Goal: Navigation & Orientation: Find specific page/section

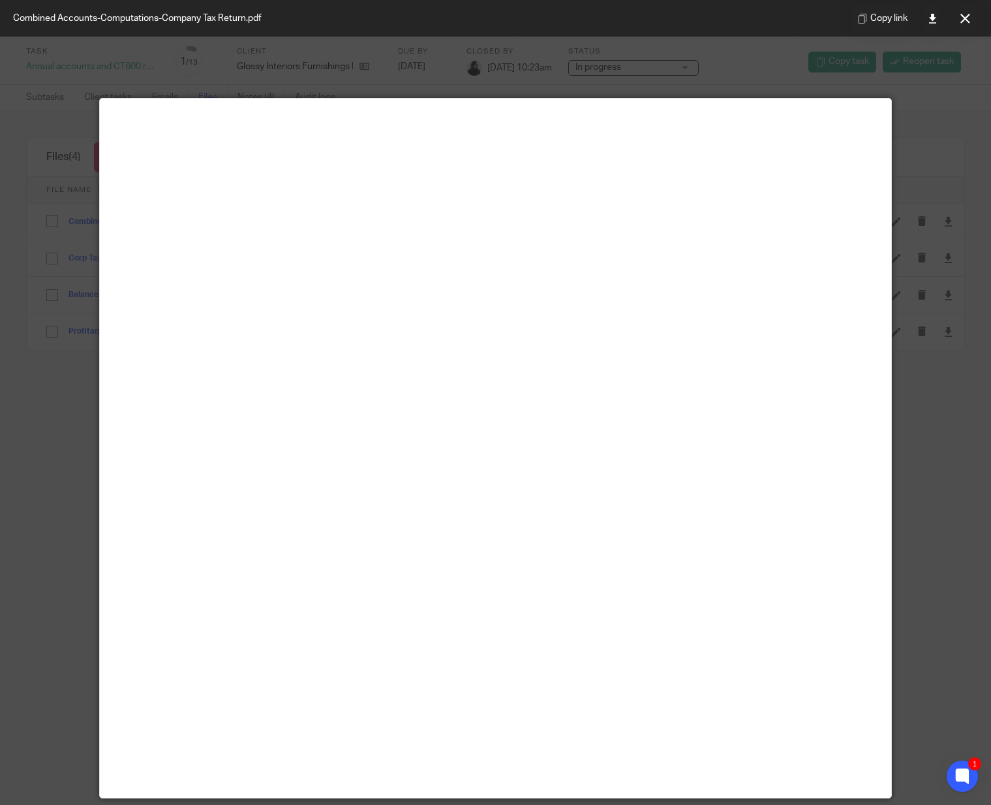
scroll to position [72, 0]
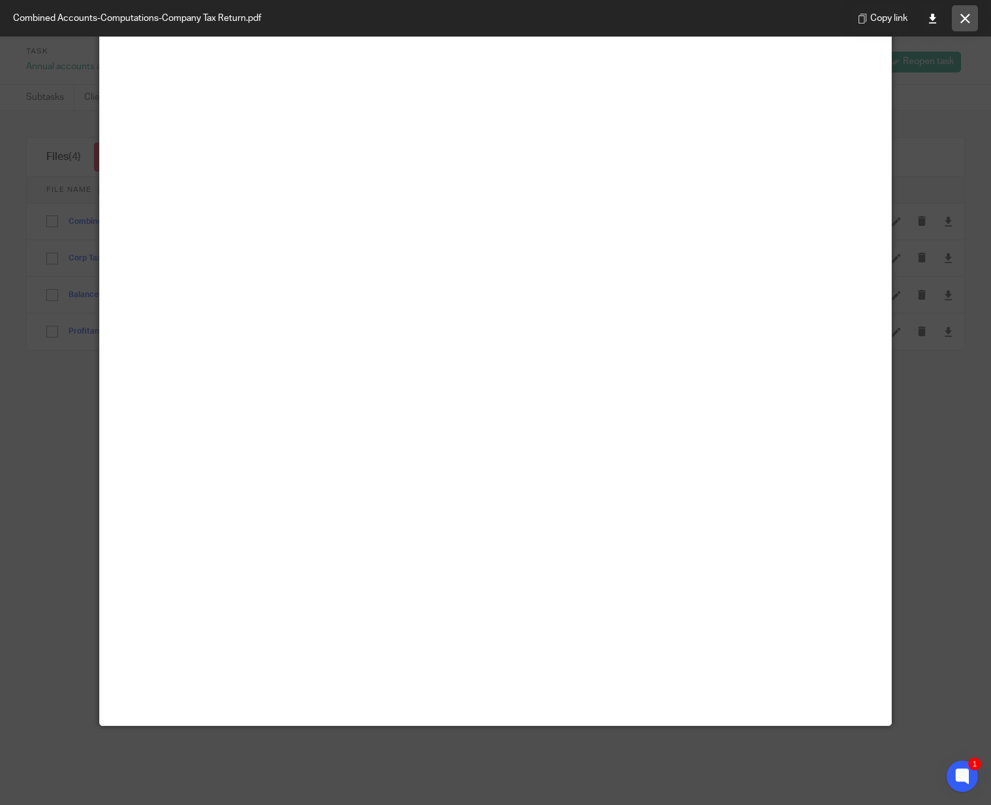
click at [969, 12] on button at bounding box center [965, 18] width 26 height 26
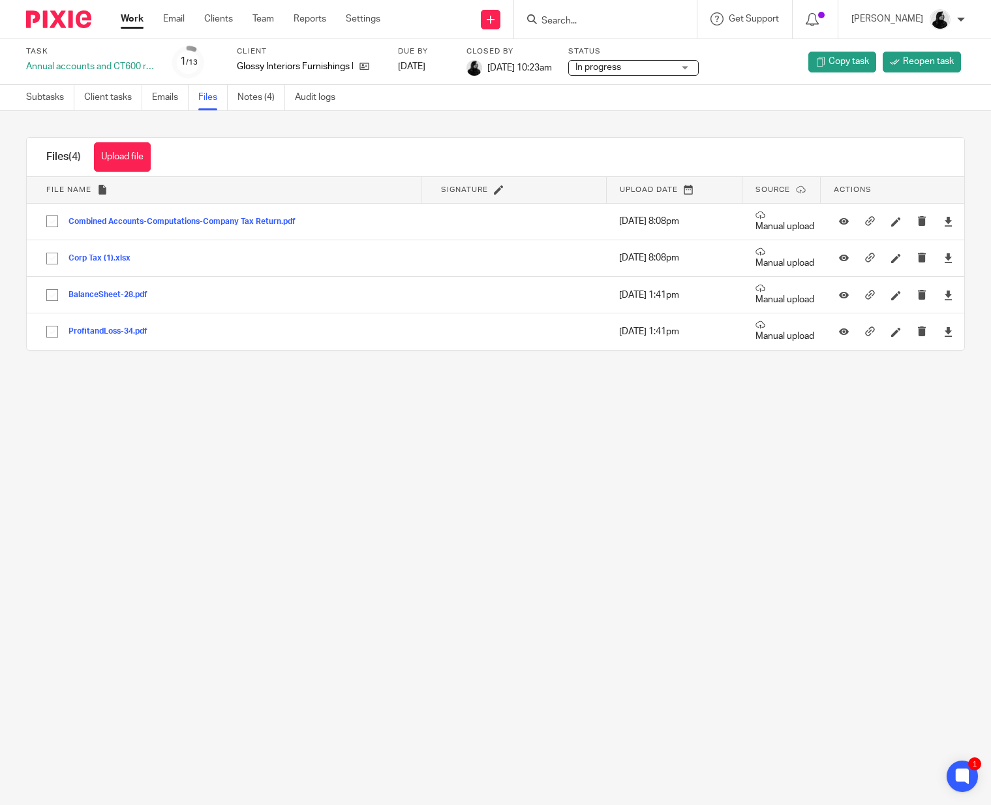
click at [614, 20] on input "Search" at bounding box center [598, 22] width 117 height 12
click at [365, 63] on icon at bounding box center [365, 66] width 10 height 10
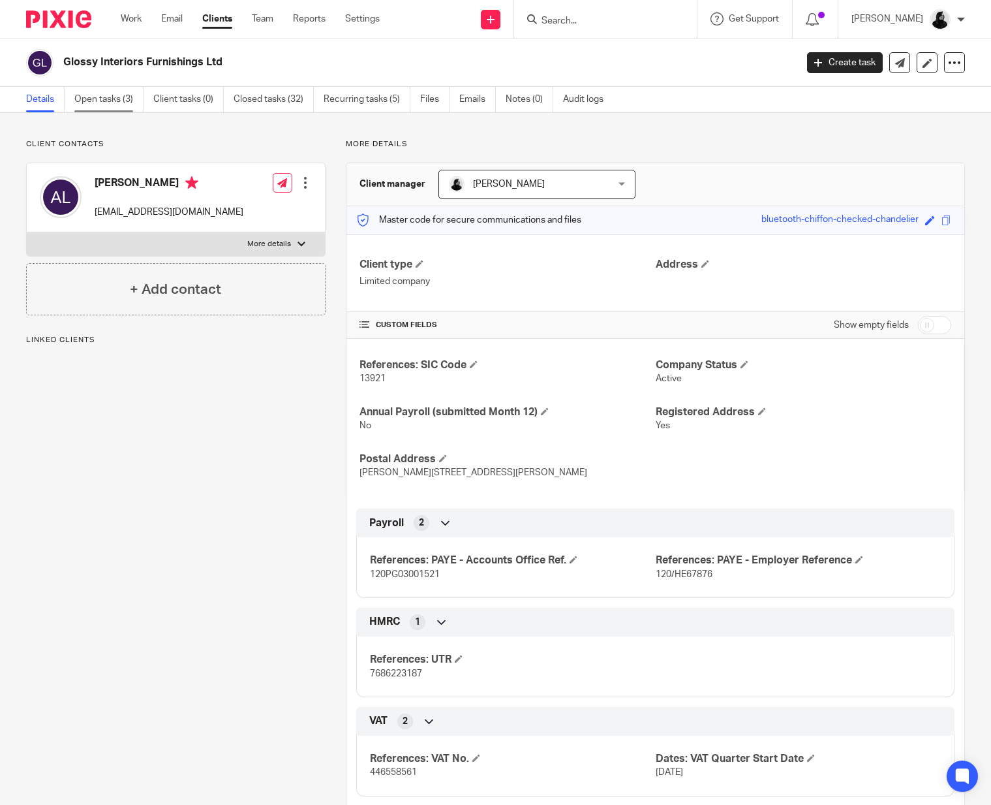
click at [100, 88] on link "Open tasks (3)" at bounding box center [108, 99] width 69 height 25
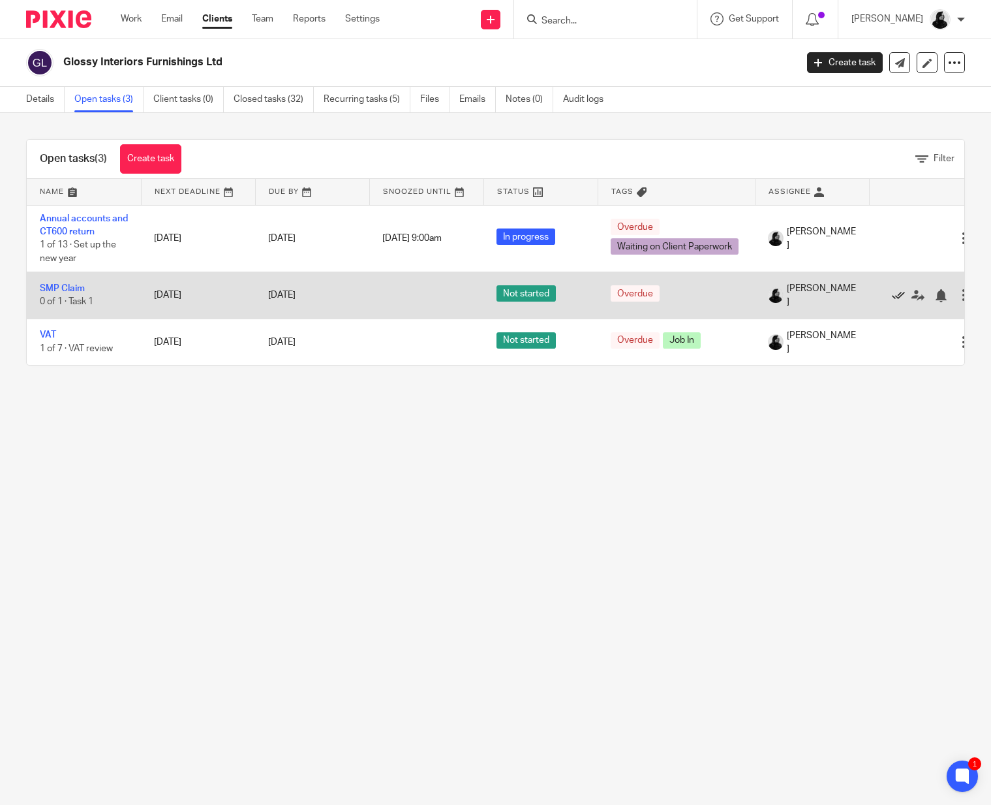
click at [897, 298] on icon at bounding box center [898, 295] width 13 height 13
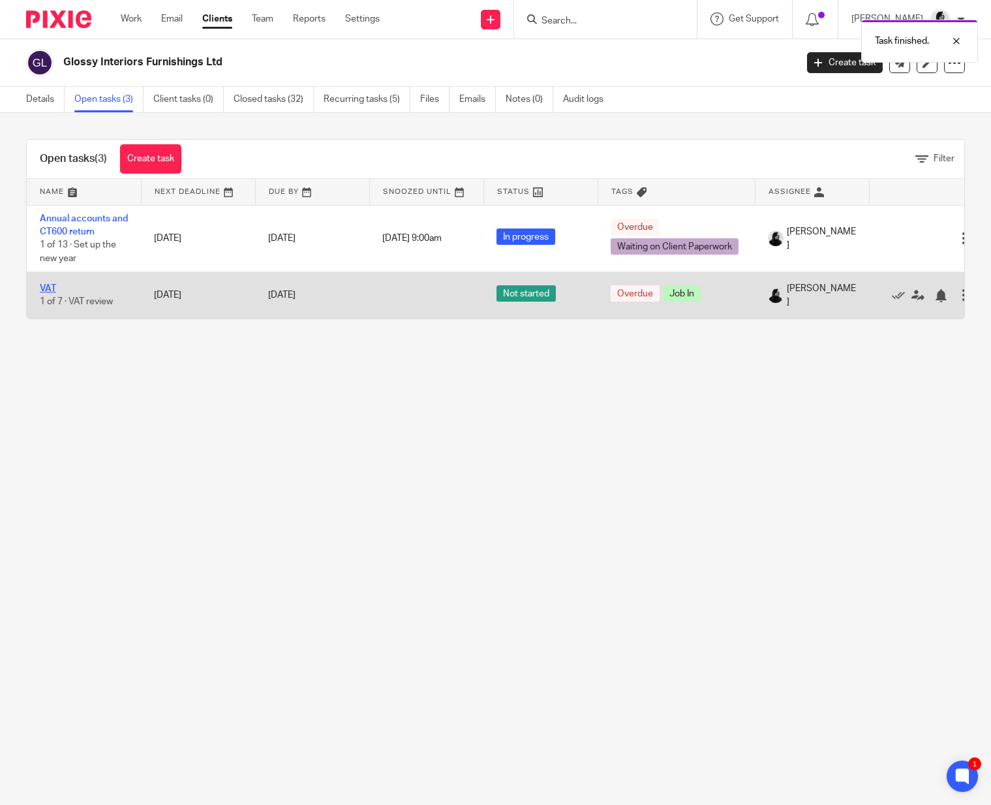
click at [41, 288] on link "VAT" at bounding box center [48, 288] width 16 height 9
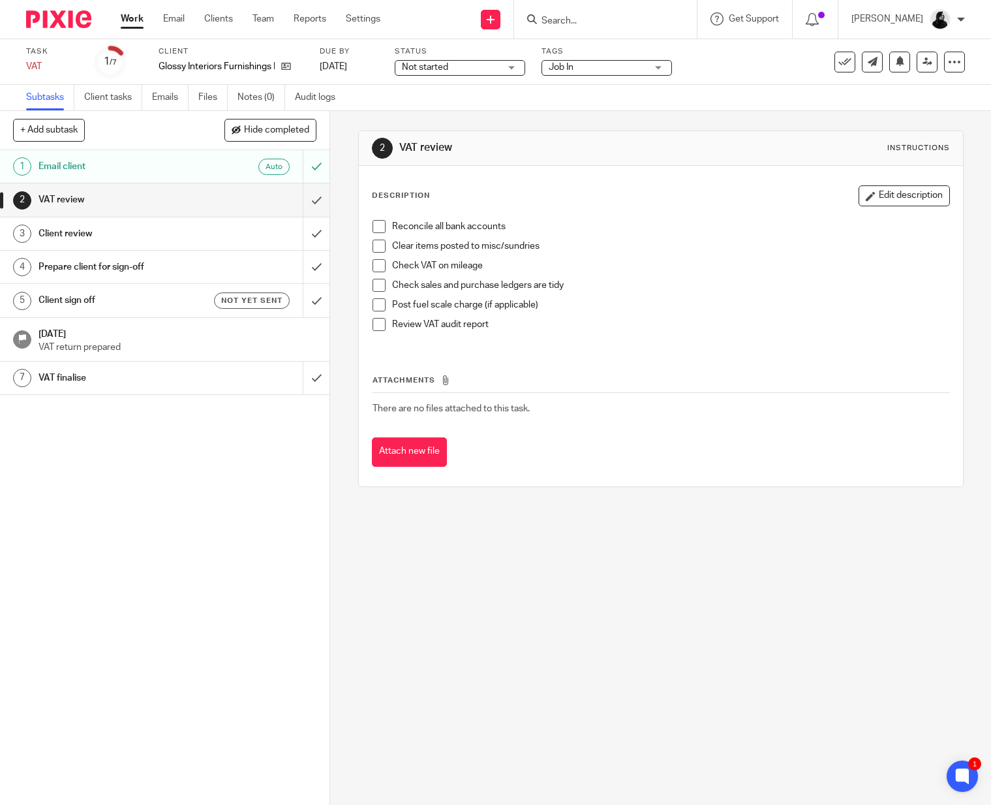
click at [577, 70] on span "Job In" at bounding box center [598, 68] width 98 height 14
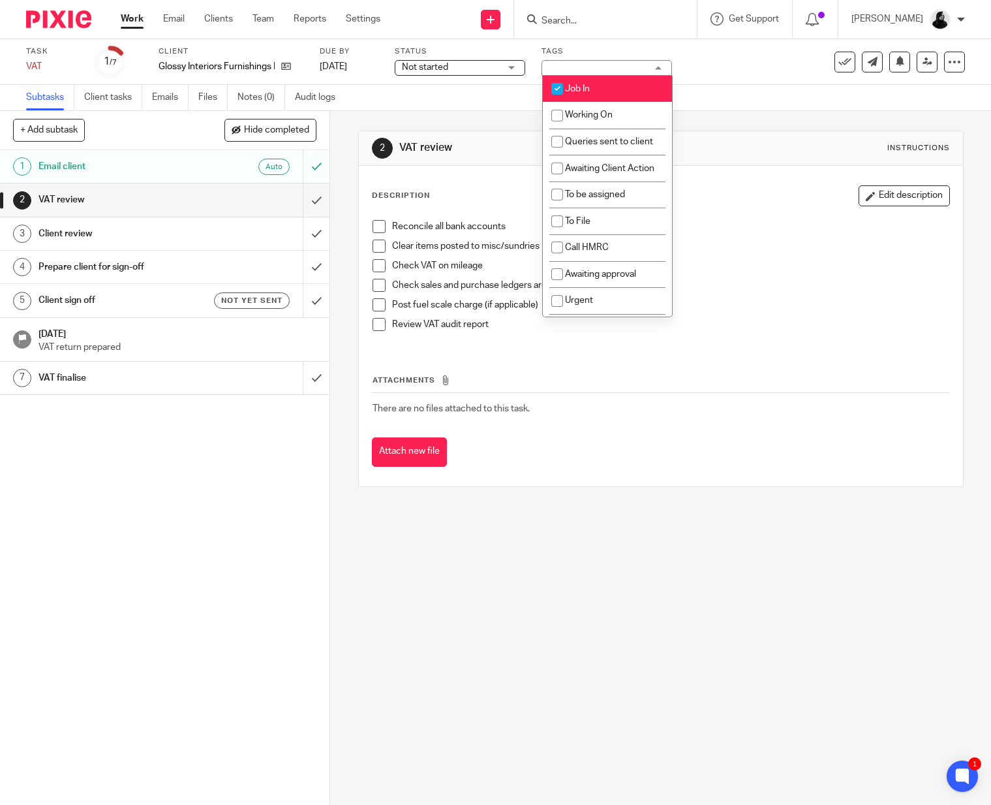
click at [582, 86] on span "Job In" at bounding box center [577, 88] width 25 height 9
checkbox input "false"
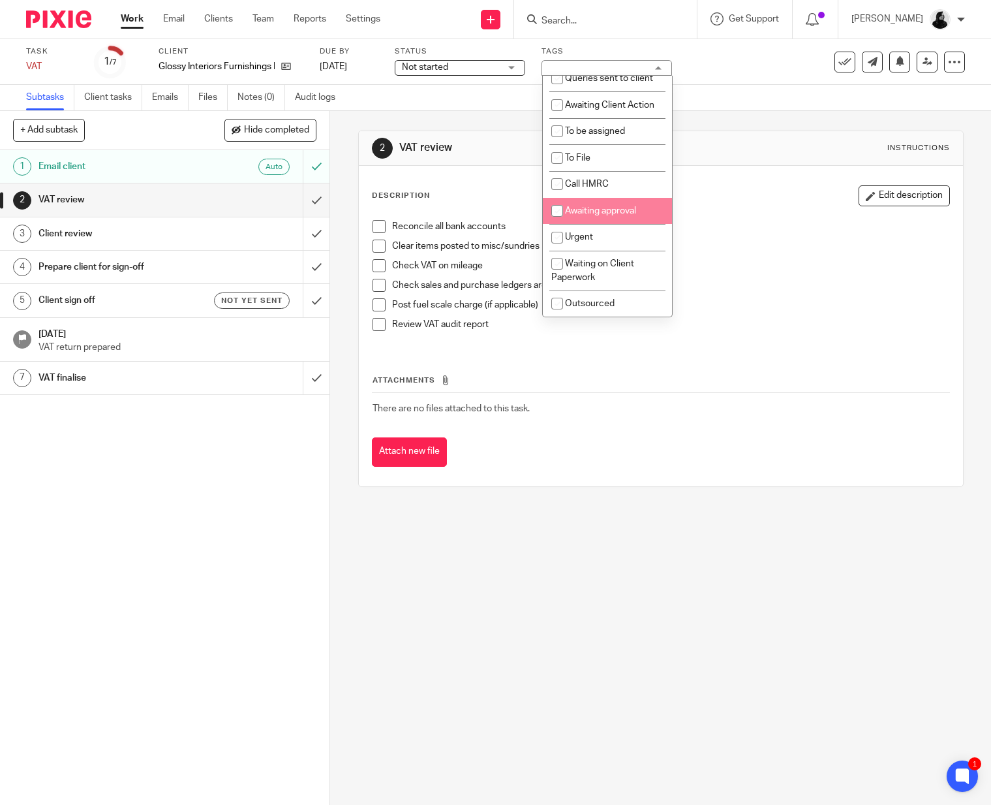
scroll to position [71, 0]
click at [727, 204] on div "Description Edit description" at bounding box center [661, 195] width 578 height 21
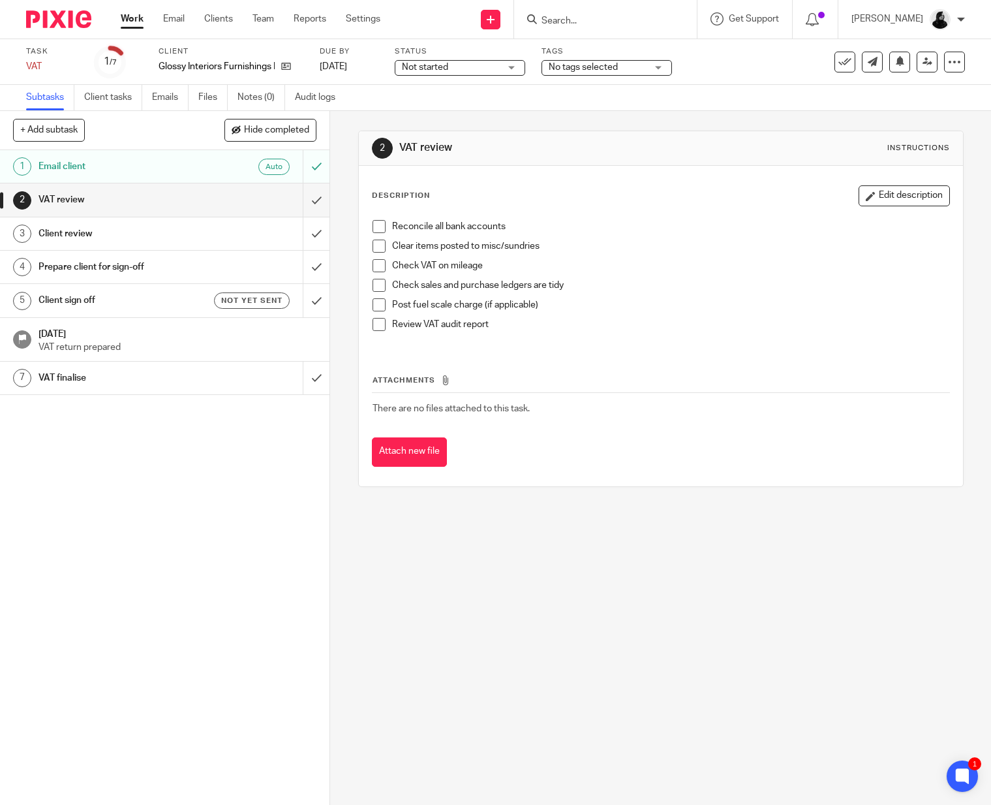
click at [621, 23] on input "Search" at bounding box center [598, 22] width 117 height 12
type input "ellie young"
click button "submit" at bounding box center [0, 0] width 0 height 0
click at [642, 43] on link at bounding box center [619, 51] width 162 height 20
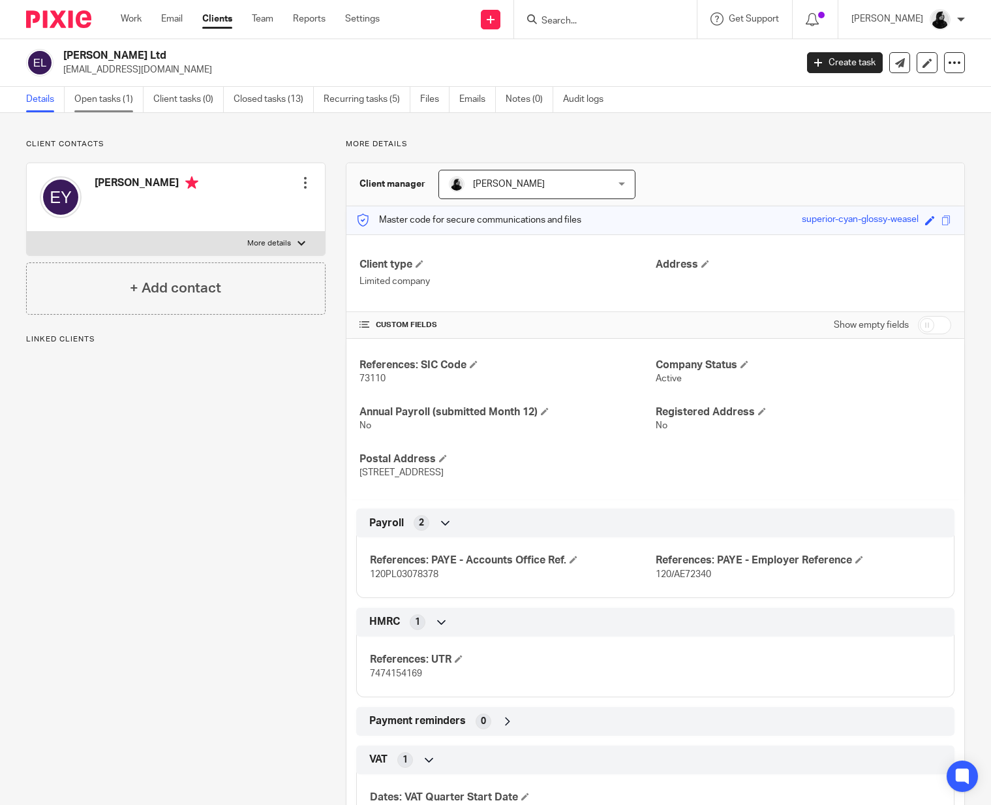
click at [118, 104] on link "Open tasks (1)" at bounding box center [108, 99] width 69 height 25
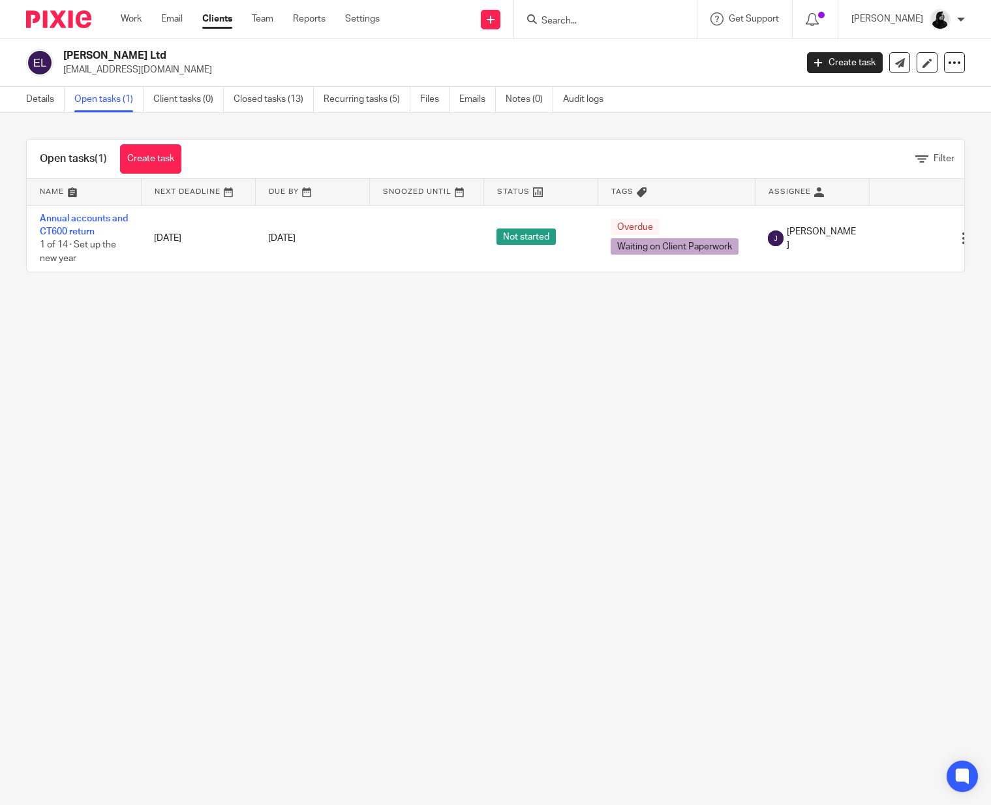
click at [502, 423] on main "[PERSON_NAME] Ltd [EMAIL_ADDRESS][DOMAIN_NAME] Create task Update from Companie…" at bounding box center [495, 402] width 991 height 805
